Goal: Task Accomplishment & Management: Manage account settings

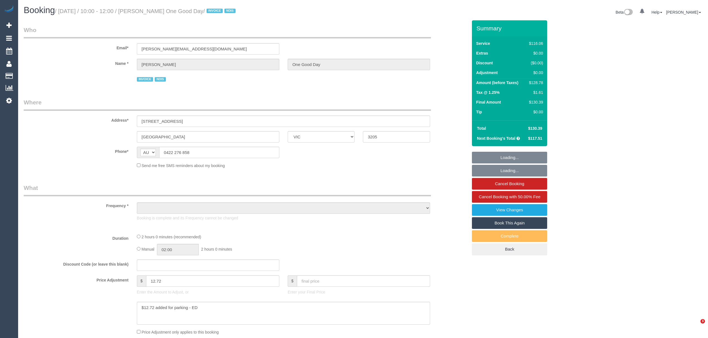
select select "VIC"
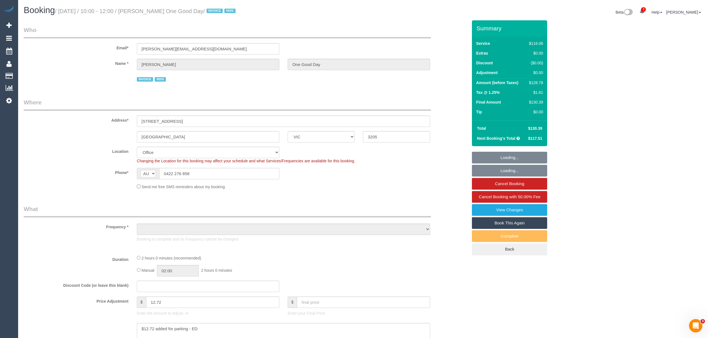
select select "object:629"
select select "number:28"
select select "number:14"
select select "number:20"
select select "number:25"
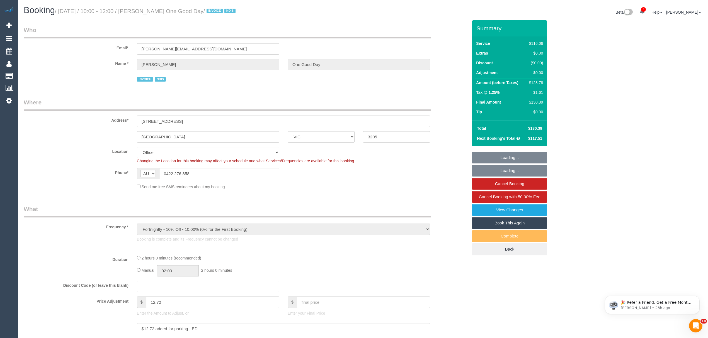
select select "number:34"
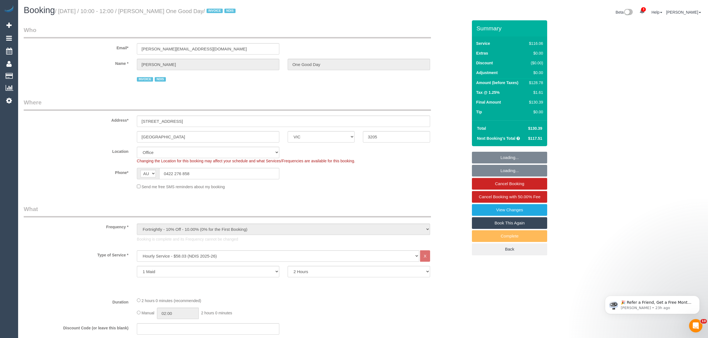
select select "object:2141"
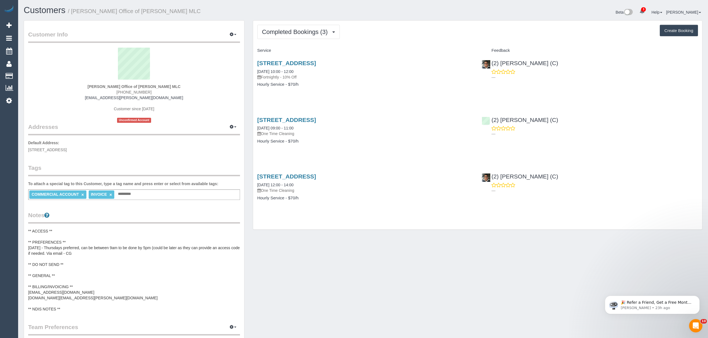
drag, startPoint x: 85, startPoint y: 86, endPoint x: 205, endPoint y: 84, distance: 119.9
click at [205, 84] on div "Piper Hogan Office of Katherine Copsey MLC (03) 9530 8399 piper.hogan@parliamen…" at bounding box center [134, 85] width 212 height 75
copy strong "Piper Hogan Office of Katherine Copsey MLC"
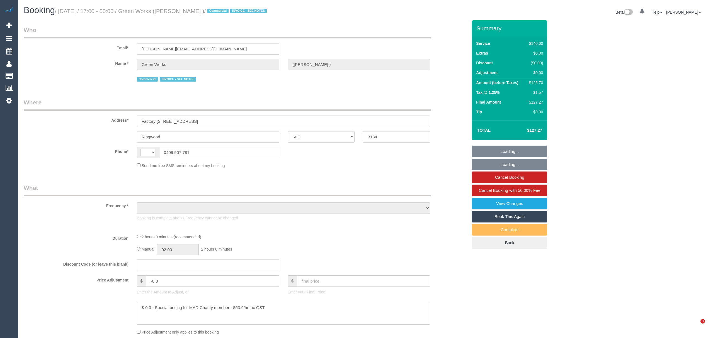
select select "VIC"
select select "object:319"
select select "string:AU"
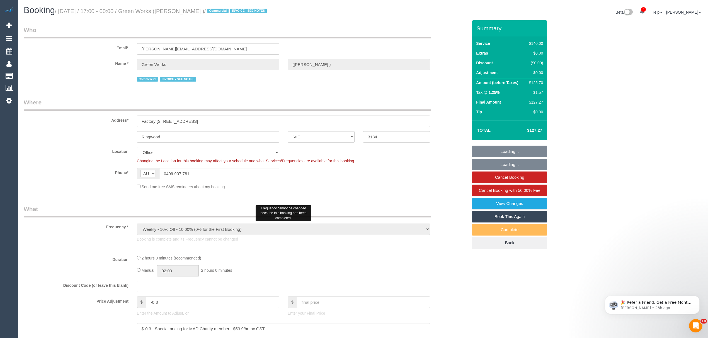
select select "object:744"
select select "22182"
select select "number:28"
select select "number:35"
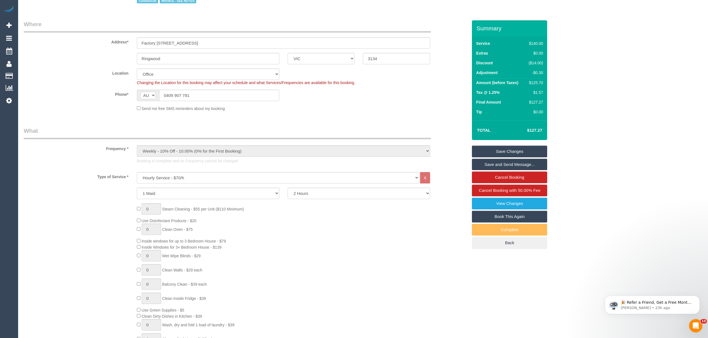
scroll to position [226, 0]
